Goal: Task Accomplishment & Management: Use online tool/utility

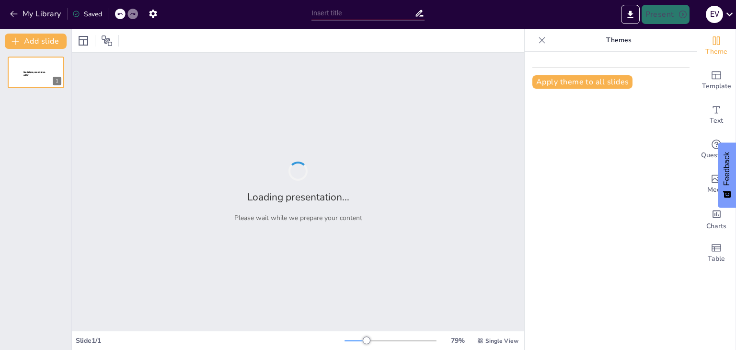
type input "Integración de Tecnologías Web en el Desarrollo de Aplicaciones: Perspectivas d…"
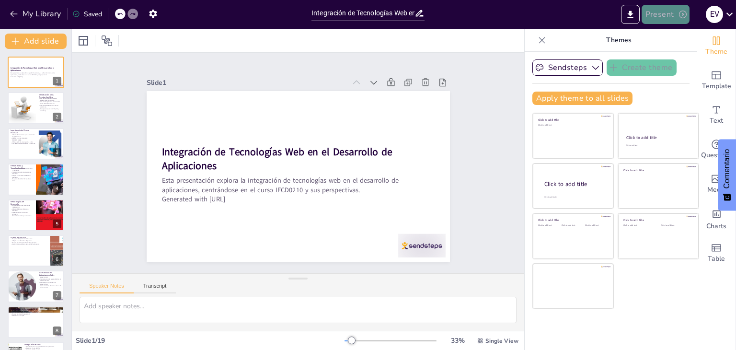
click at [645, 6] on button "Present" at bounding box center [666, 14] width 48 height 19
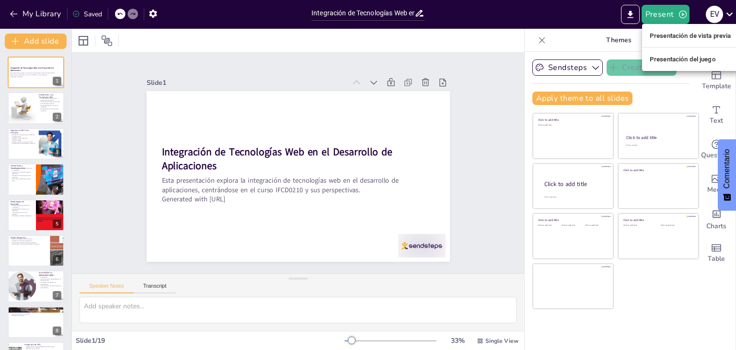
click at [659, 29] on li "Presentación de vista previa" at bounding box center [690, 35] width 97 height 15
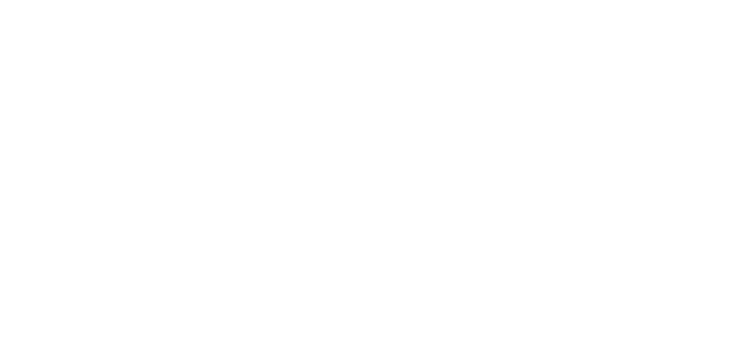
click at [713, 0] on html at bounding box center [368, 0] width 736 height 0
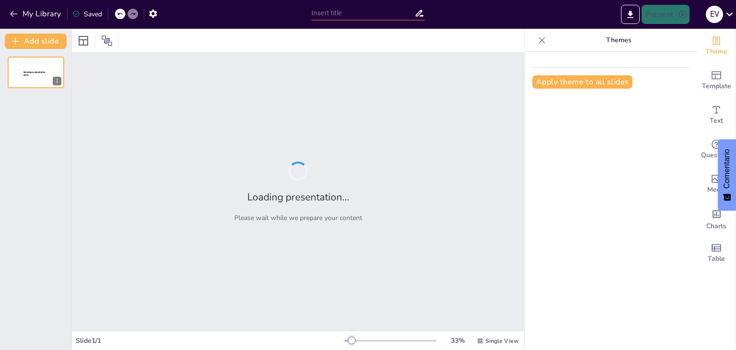
type input "Integración de Tecnologías Web en el Desarrollo de Aplicaciones: Perspectivas d…"
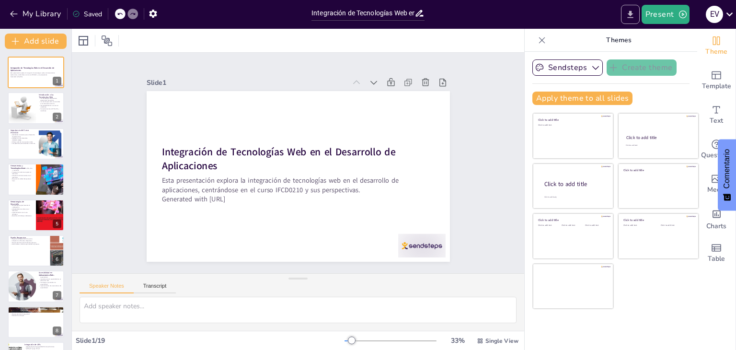
click at [632, 11] on icon "Export to PowerPoint" at bounding box center [630, 14] width 6 height 7
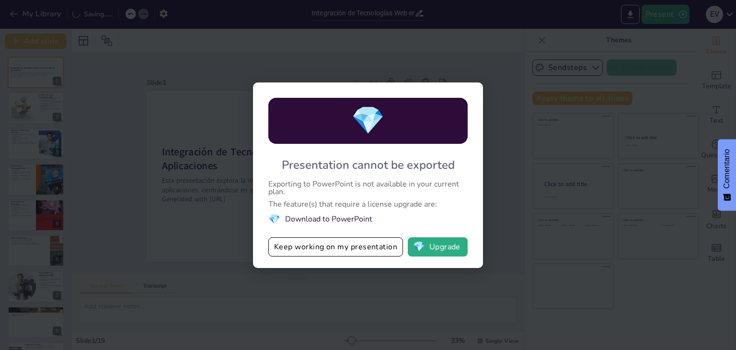
drag, startPoint x: 632, startPoint y: 11, endPoint x: 441, endPoint y: 201, distance: 269.0
click at [441, 201] on div "💎 Presentation cannot be exported Exporting to PowerPoint is not available in y…" at bounding box center [368, 175] width 736 height 350
click at [426, 249] on button "💎 Upgrade" at bounding box center [438, 246] width 60 height 19
